Goal: Task Accomplishment & Management: Manage account settings

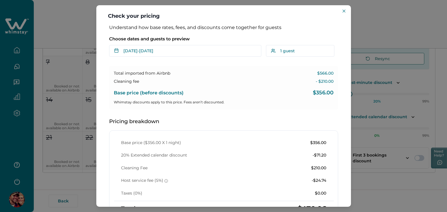
scroll to position [26, 0]
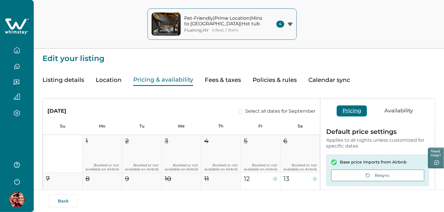
type input "**"
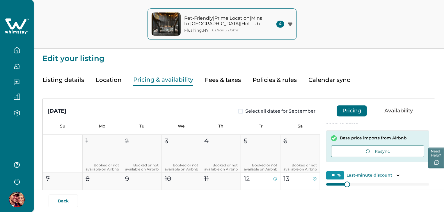
scroll to position [26, 0]
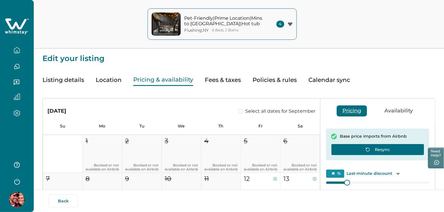
click at [365, 147] on icon "button" at bounding box center [367, 149] width 5 height 5
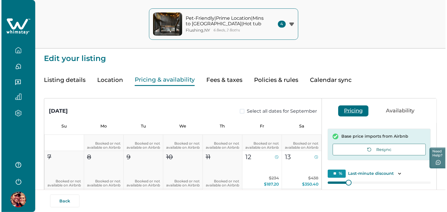
scroll to position [117, 0]
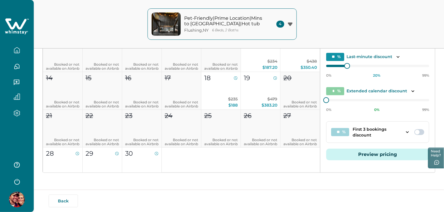
click at [366, 154] on button "Preview pricing" at bounding box center [377, 155] width 103 height 12
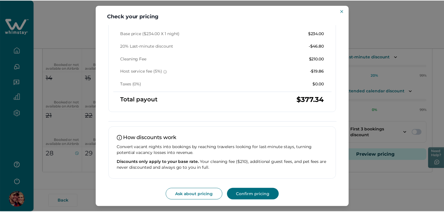
scroll to position [0, 0]
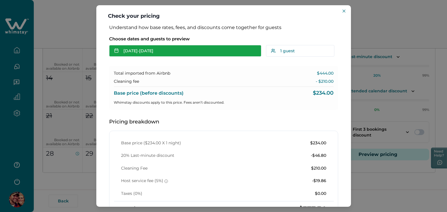
click at [190, 54] on button "Sep 12 - Sep 13" at bounding box center [185, 51] width 152 height 12
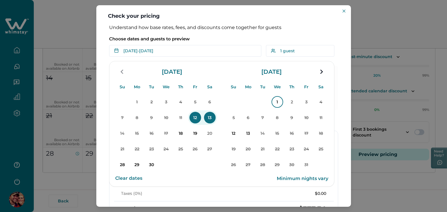
click at [276, 102] on p "1" at bounding box center [277, 102] width 12 height 12
click at [294, 105] on p "2" at bounding box center [292, 102] width 12 height 12
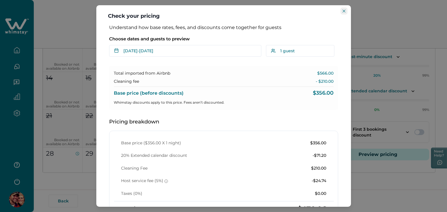
click at [341, 11] on button "Close" at bounding box center [343, 11] width 7 height 7
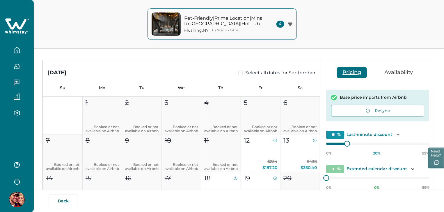
scroll to position [26, 0]
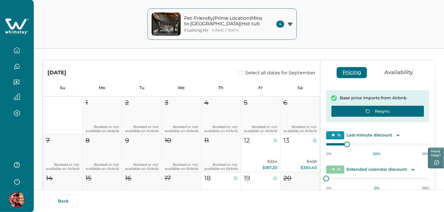
click at [369, 109] on icon "button" at bounding box center [367, 111] width 5 height 5
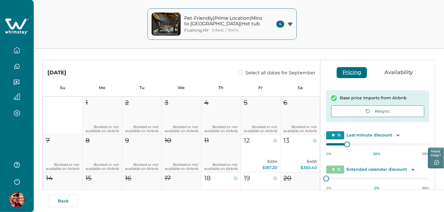
scroll to position [117, 0]
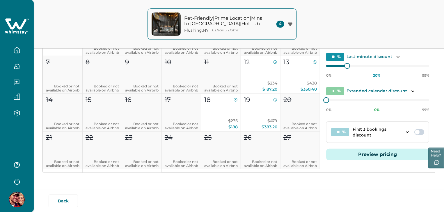
click at [367, 154] on button "Preview pricing" at bounding box center [377, 155] width 103 height 12
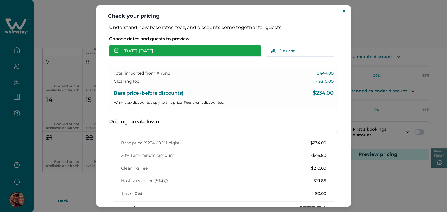
click at [200, 49] on button "Sep 12 - Sep 13" at bounding box center [185, 51] width 152 height 12
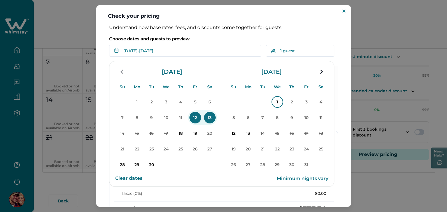
click at [275, 102] on p "1" at bounding box center [277, 102] width 12 height 12
click at [292, 104] on p "2" at bounding box center [292, 102] width 12 height 12
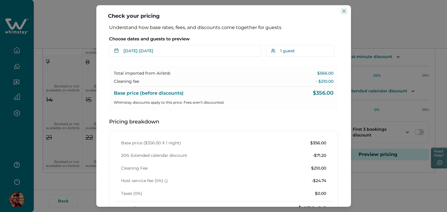
click at [343, 11] on icon "Close" at bounding box center [343, 11] width 3 height 3
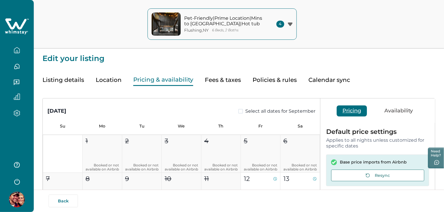
scroll to position [15, 0]
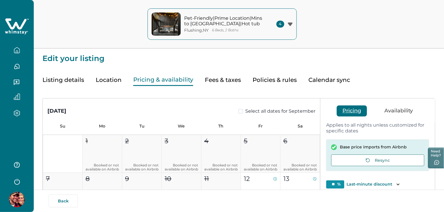
click at [325, 77] on button "Calendar sync" at bounding box center [329, 80] width 42 height 12
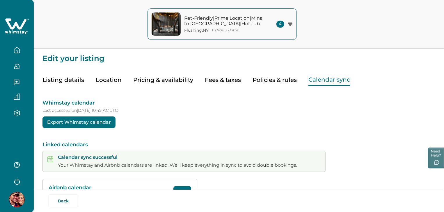
scroll to position [25, 0]
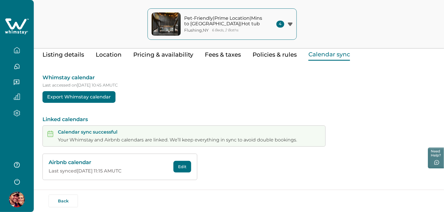
click at [177, 54] on button "Pricing & availability" at bounding box center [163, 55] width 60 height 12
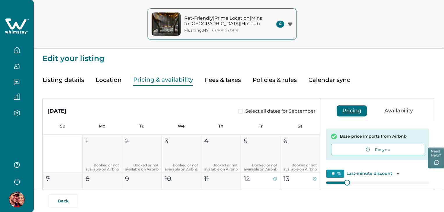
scroll to position [26, 0]
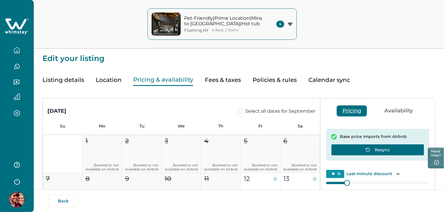
click at [378, 152] on button "Resync" at bounding box center [377, 150] width 93 height 12
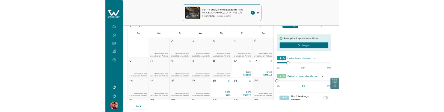
scroll to position [117, 0]
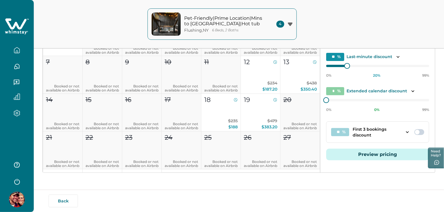
click at [378, 152] on button "Preview pricing" at bounding box center [377, 155] width 103 height 12
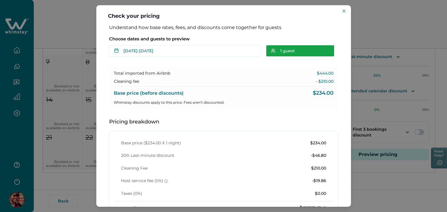
click at [292, 50] on button "1 guest" at bounding box center [300, 51] width 68 height 12
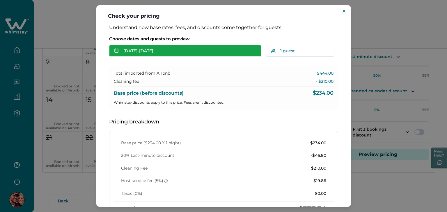
click at [220, 47] on button "Sep 12 - Sep 13" at bounding box center [185, 51] width 152 height 12
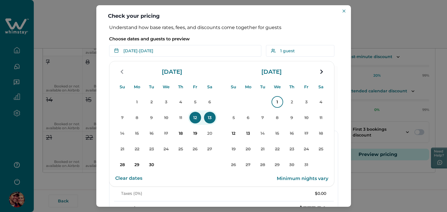
click at [275, 101] on p "1" at bounding box center [277, 102] width 12 height 12
click at [290, 104] on p "2" at bounding box center [292, 102] width 12 height 12
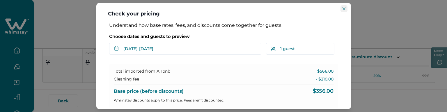
click at [342, 11] on button "Close" at bounding box center [343, 8] width 7 height 7
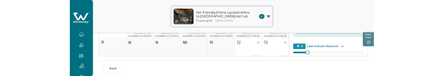
scroll to position [0, 0]
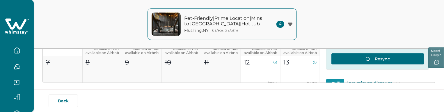
click at [356, 59] on button "Resync" at bounding box center [377, 59] width 93 height 12
